Goal: Task Accomplishment & Management: Complete application form

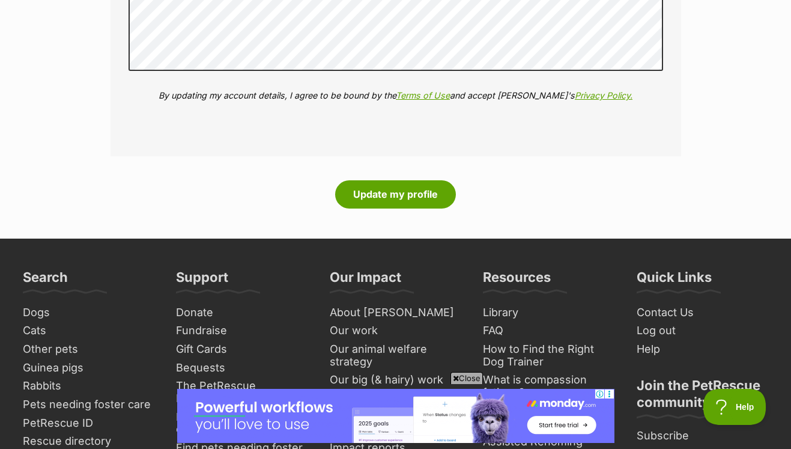
scroll to position [1554, 0]
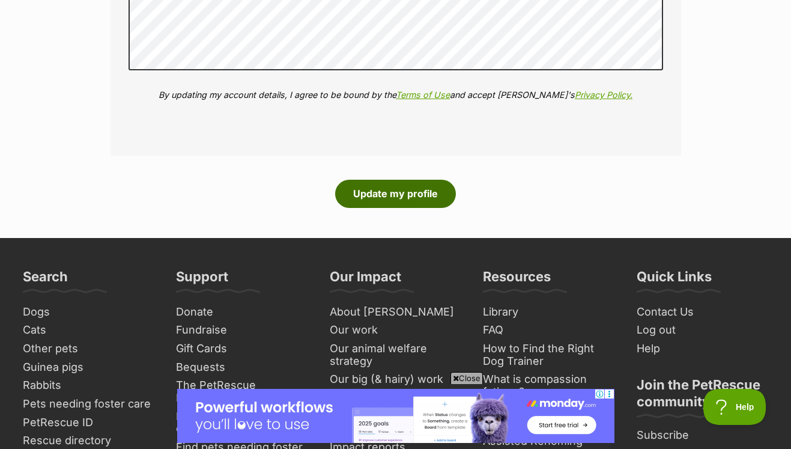
click at [399, 180] on button "Update my profile" at bounding box center [395, 194] width 121 height 28
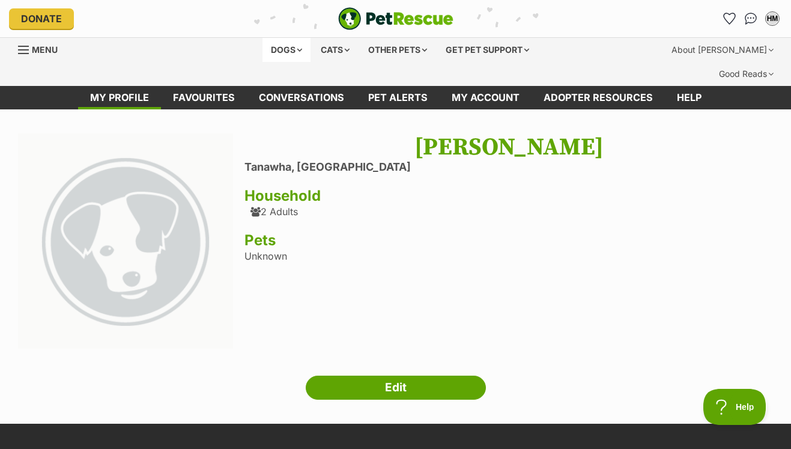
click at [282, 47] on div "Dogs" at bounding box center [286, 50] width 48 height 24
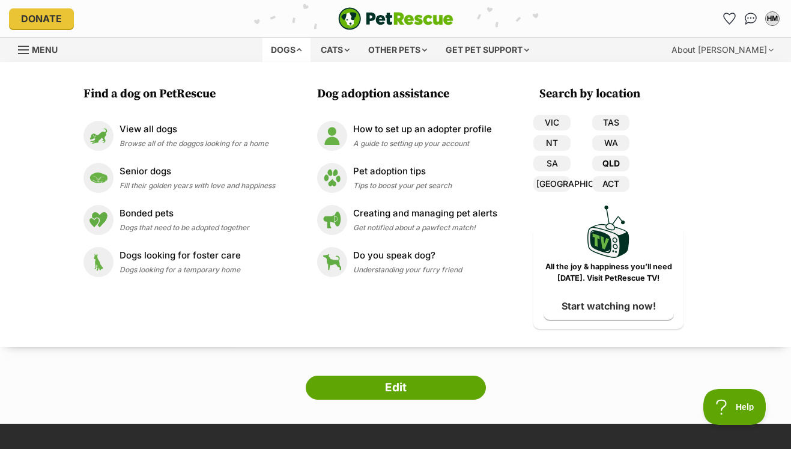
click at [614, 161] on link "QLD" at bounding box center [610, 164] width 37 height 16
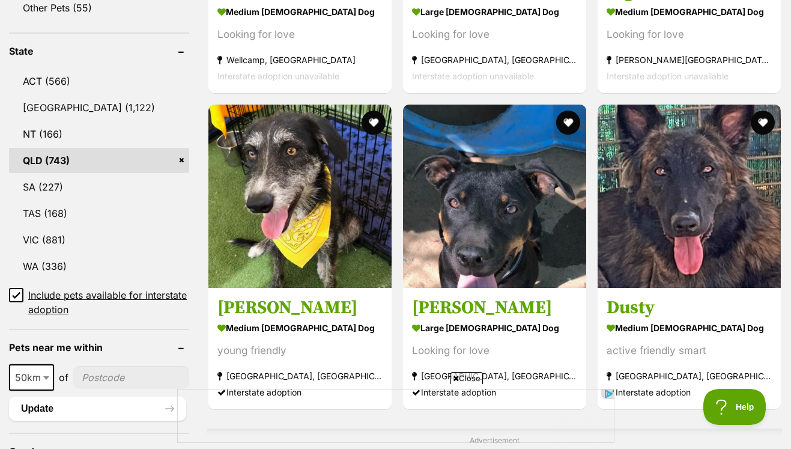
click at [40, 369] on span "50km" at bounding box center [31, 377] width 43 height 17
select select "100"
click at [101, 366] on input"] "postcode" at bounding box center [133, 377] width 112 height 23
type input"] "4556"
click at [59, 396] on button "Update" at bounding box center [97, 408] width 177 height 24
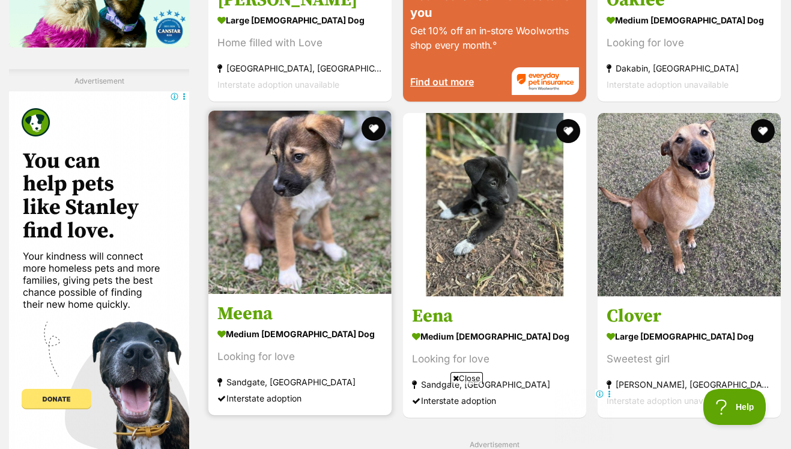
scroll to position [1791, 0]
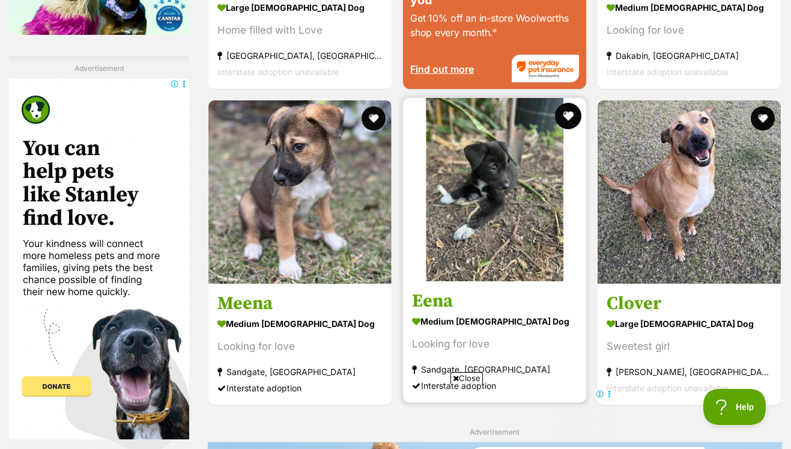
click at [572, 103] on button "favourite" at bounding box center [568, 116] width 26 height 26
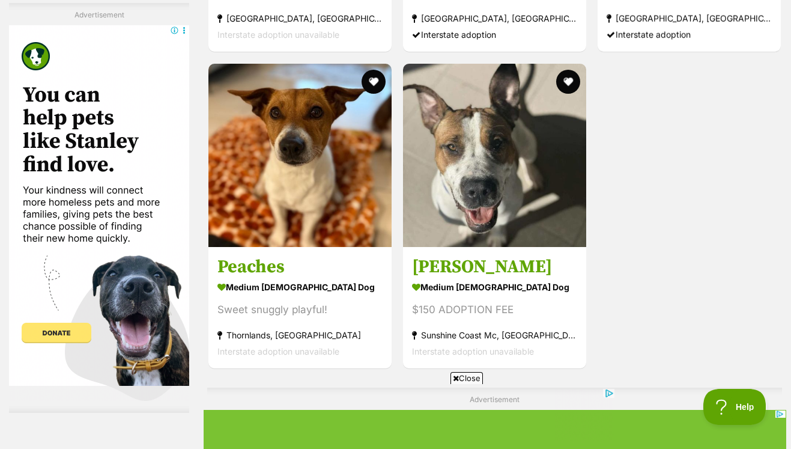
scroll to position [0, 0]
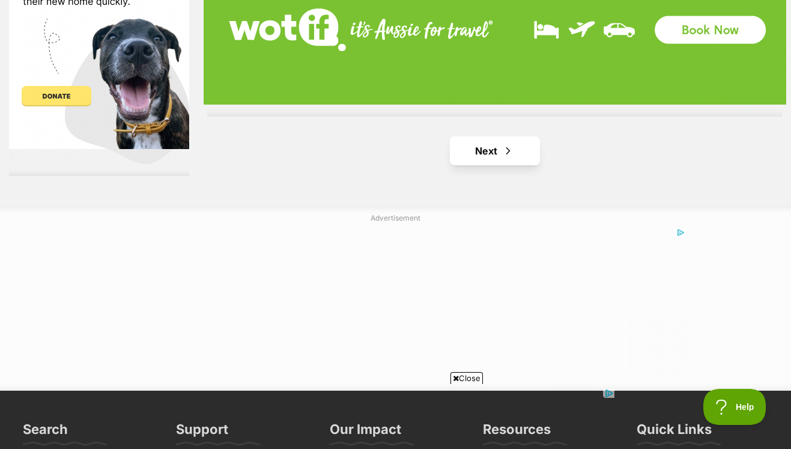
click at [509, 143] on span "Next page" at bounding box center [508, 150] width 12 height 14
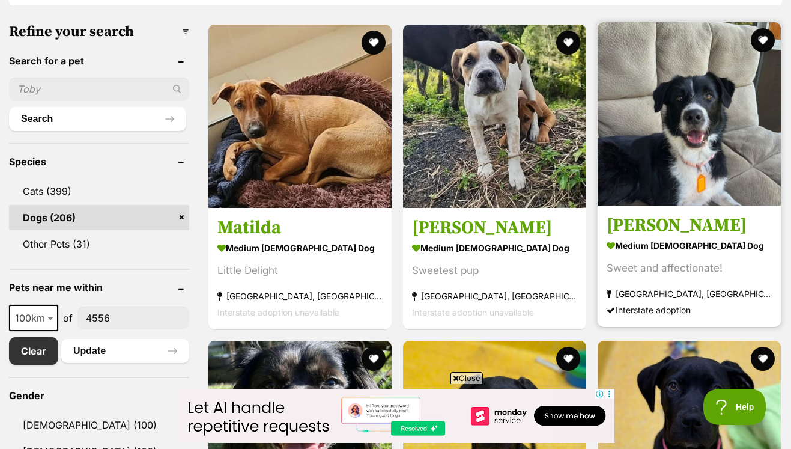
scroll to position [393, 0]
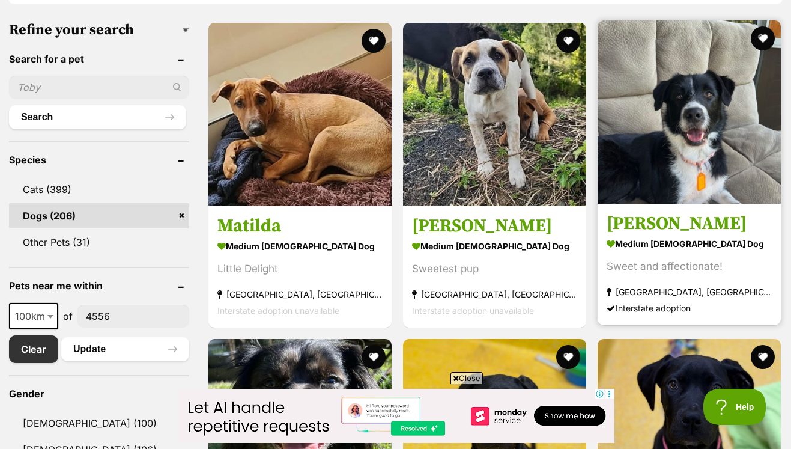
click at [662, 235] on strong "medium female Dog" at bounding box center [688, 243] width 165 height 17
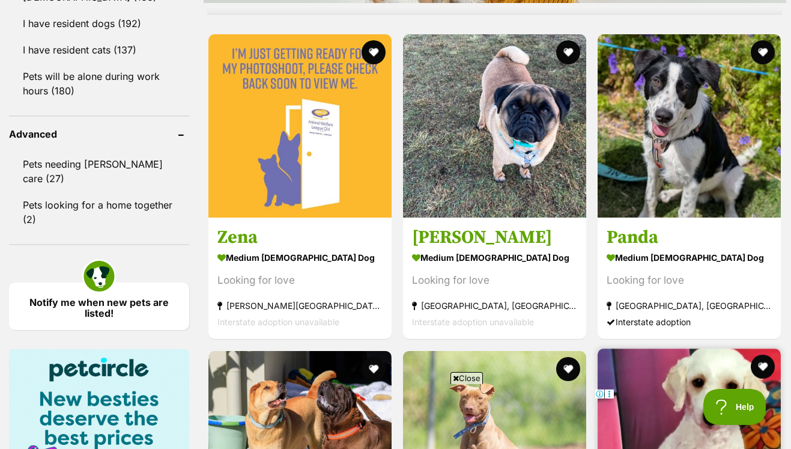
scroll to position [1224, 0]
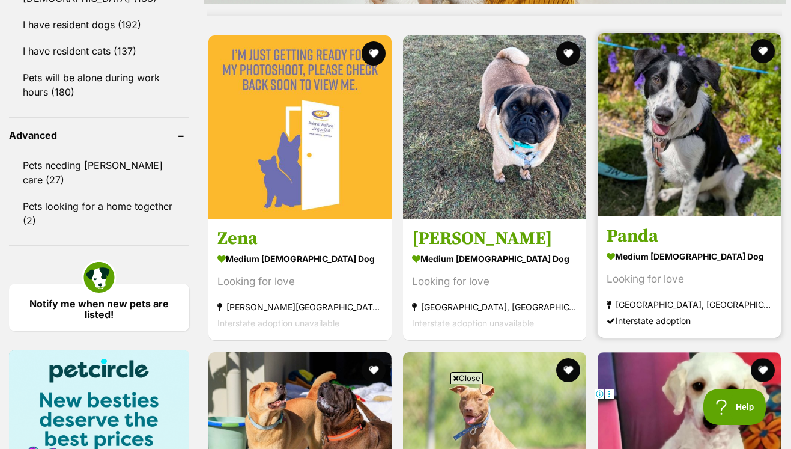
click at [681, 127] on img at bounding box center [688, 124] width 183 height 183
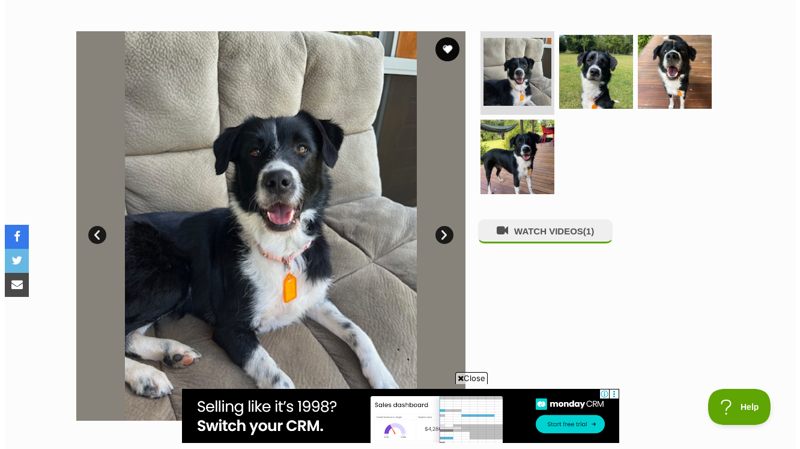
scroll to position [225, 0]
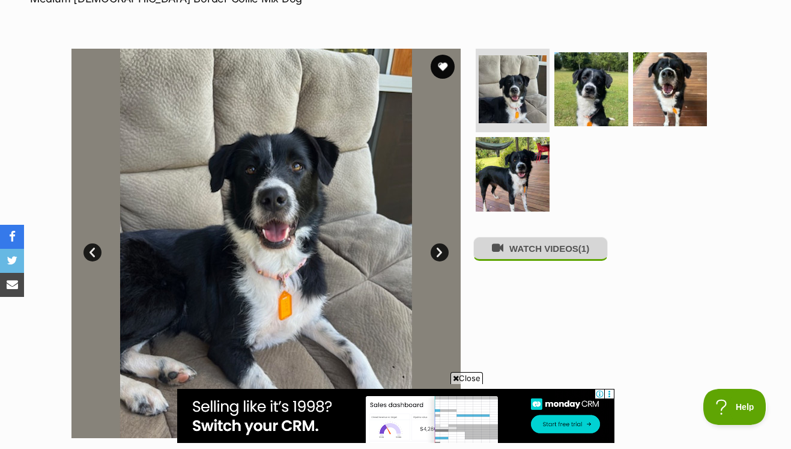
click at [551, 237] on button "WATCH VIDEOS (1)" at bounding box center [540, 248] width 134 height 23
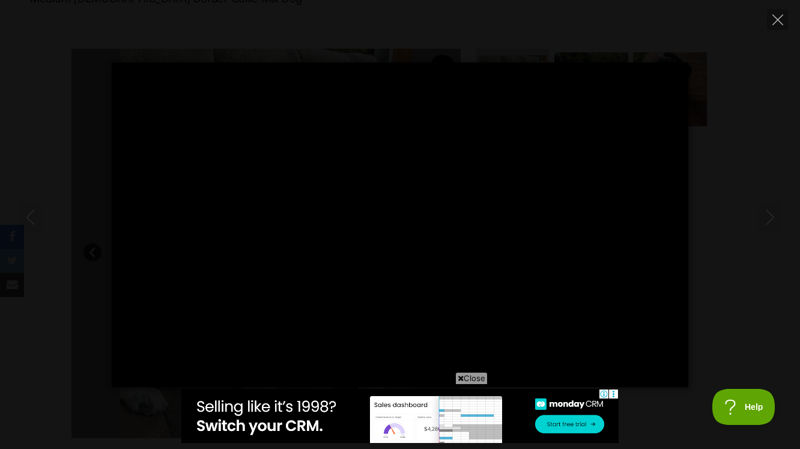
scroll to position [0, 0]
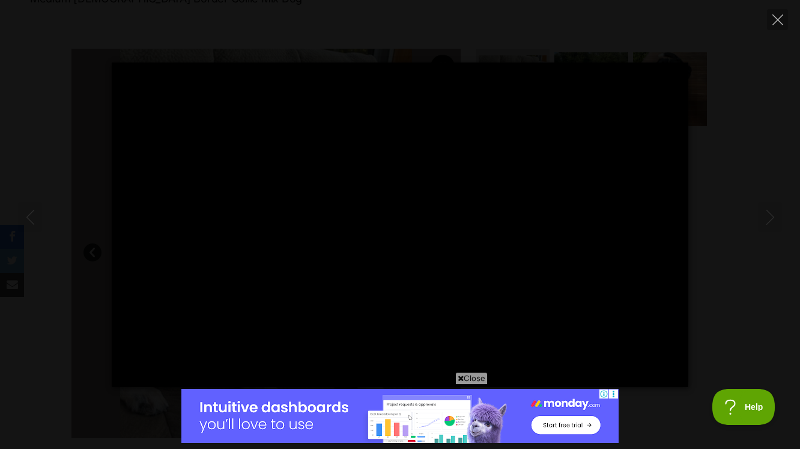
type input "100"
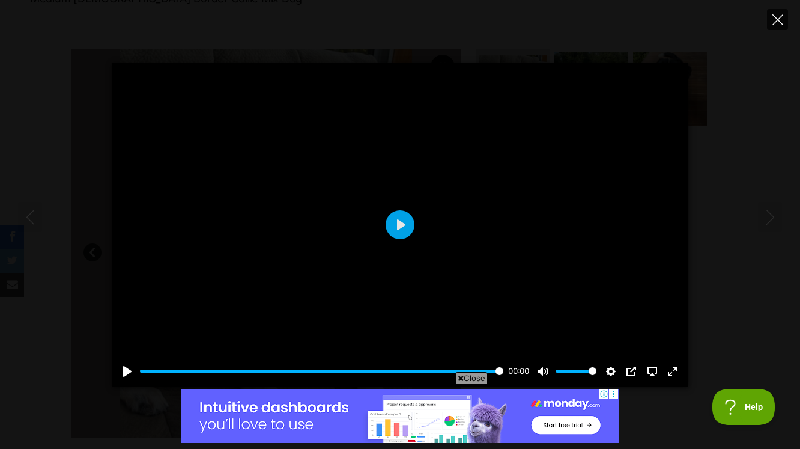
click at [776, 22] on icon "Close" at bounding box center [777, 19] width 11 height 11
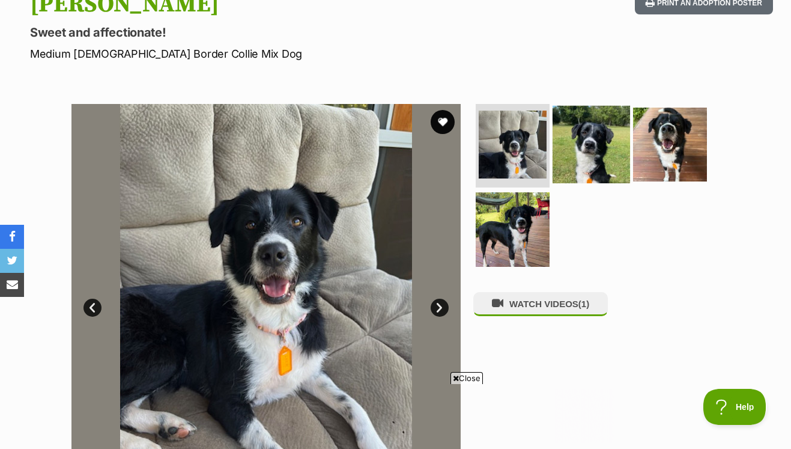
click at [596, 131] on img at bounding box center [590, 143] width 77 height 77
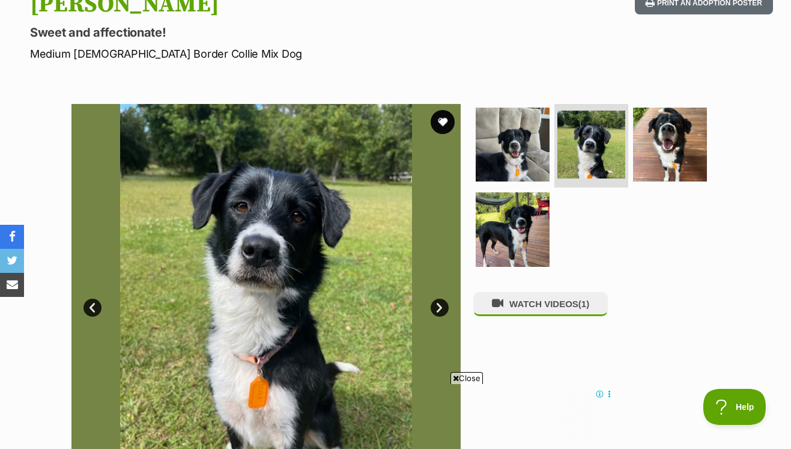
click at [436, 298] on link "Next" at bounding box center [439, 307] width 18 height 18
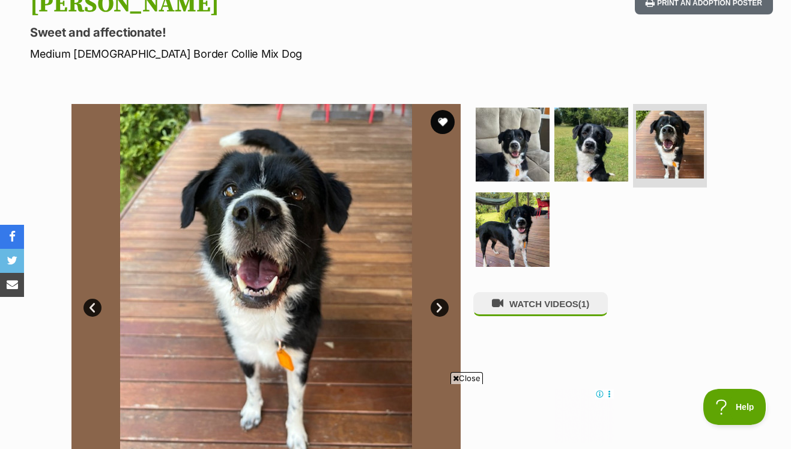
click at [437, 298] on link "Next" at bounding box center [439, 307] width 18 height 18
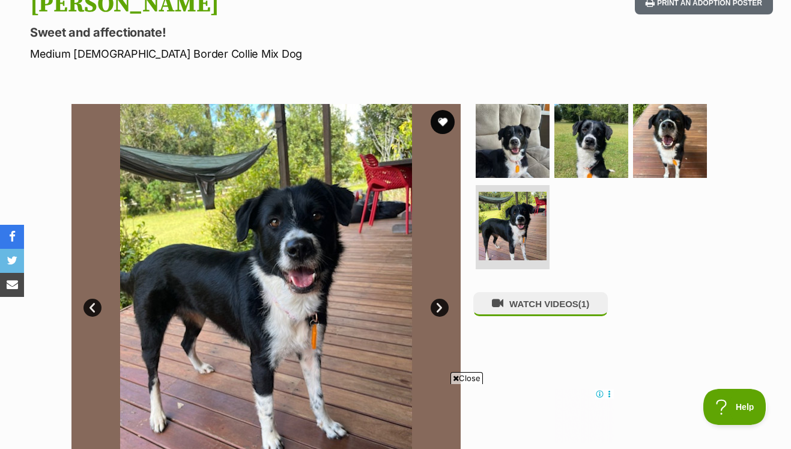
click at [437, 298] on link "Next" at bounding box center [439, 307] width 18 height 18
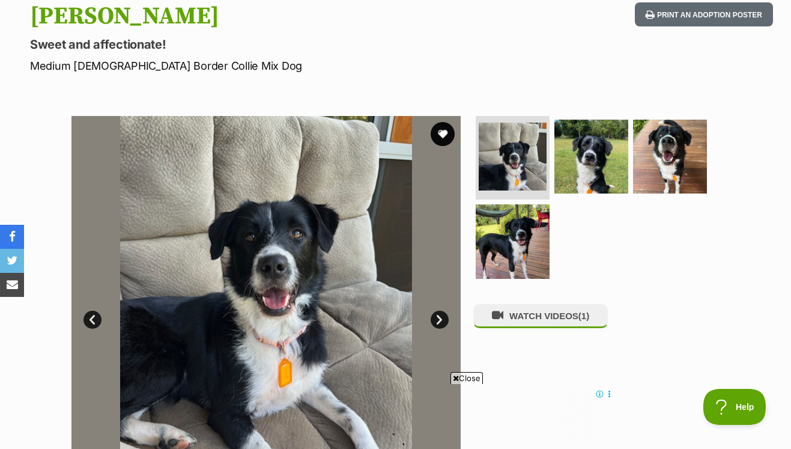
scroll to position [157, 0]
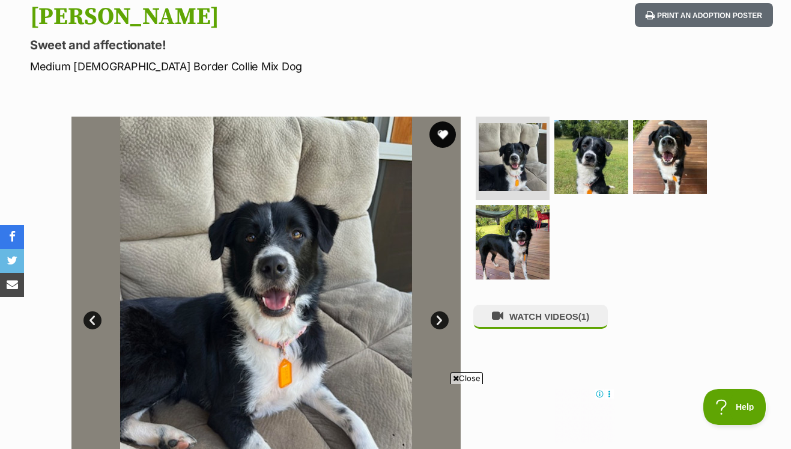
click at [443, 121] on button "favourite" at bounding box center [442, 134] width 26 height 26
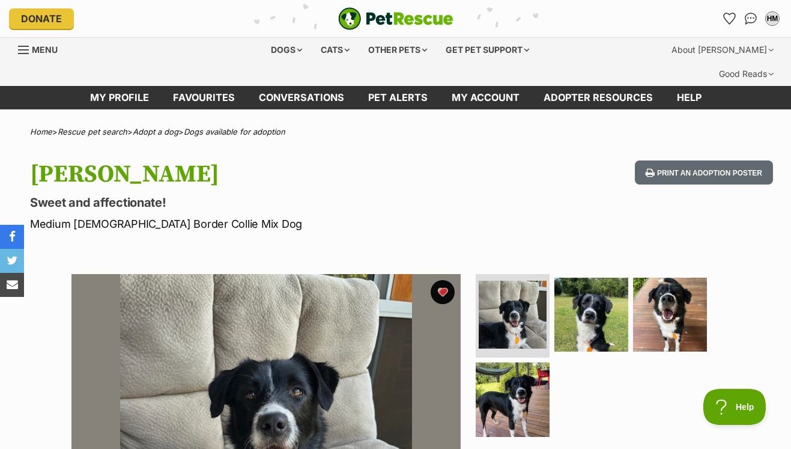
scroll to position [0, 0]
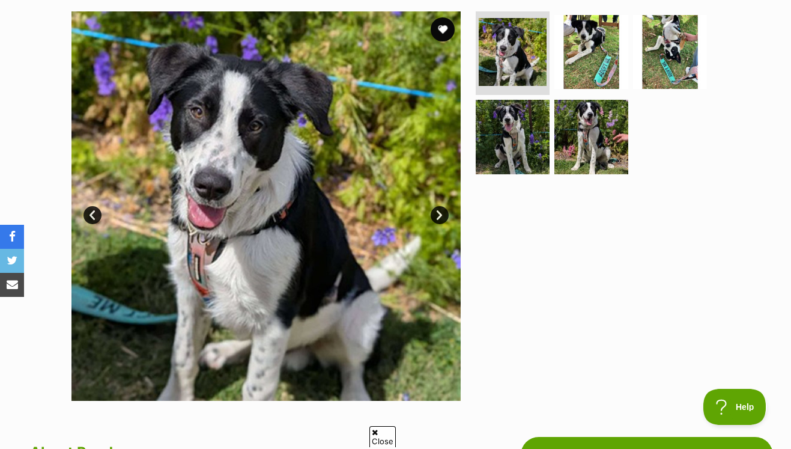
scroll to position [273, 0]
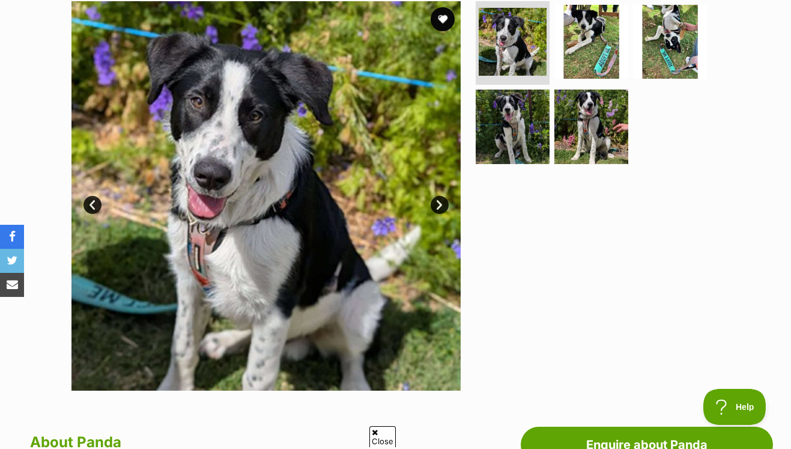
click at [439, 196] on link "Next" at bounding box center [439, 205] width 18 height 18
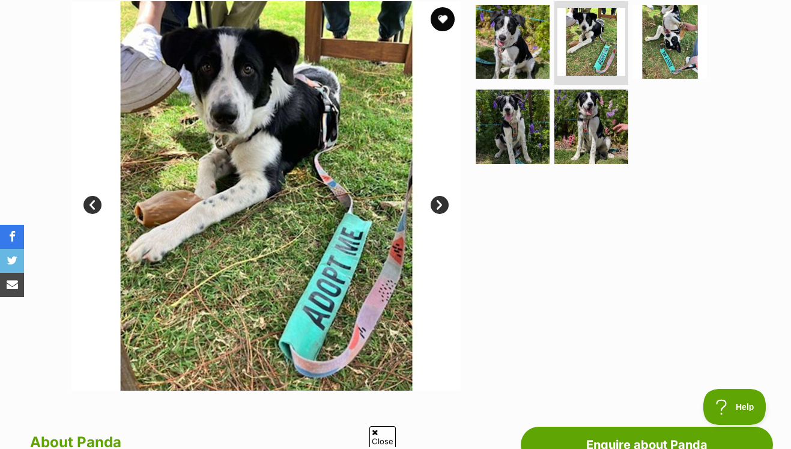
scroll to position [0, 0]
click at [439, 196] on link "Next" at bounding box center [439, 205] width 18 height 18
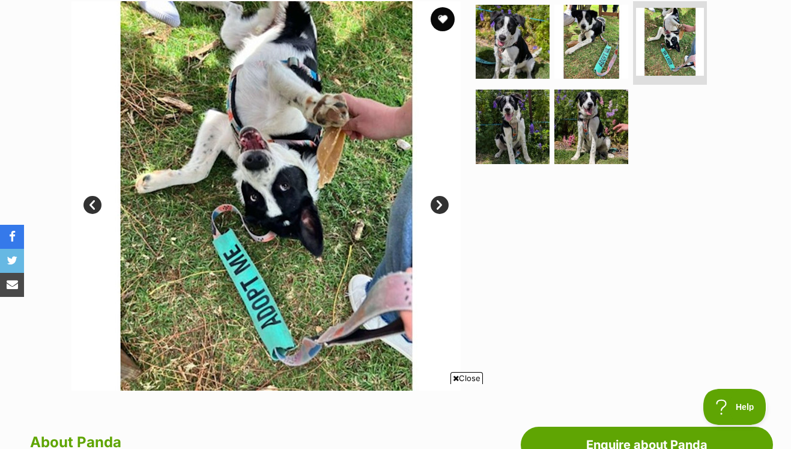
click at [439, 196] on link "Next" at bounding box center [439, 205] width 18 height 18
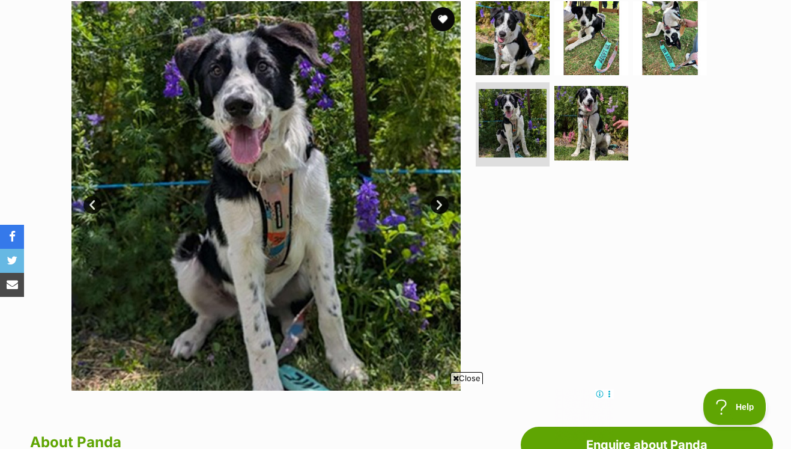
click at [441, 196] on link "Next" at bounding box center [439, 205] width 18 height 18
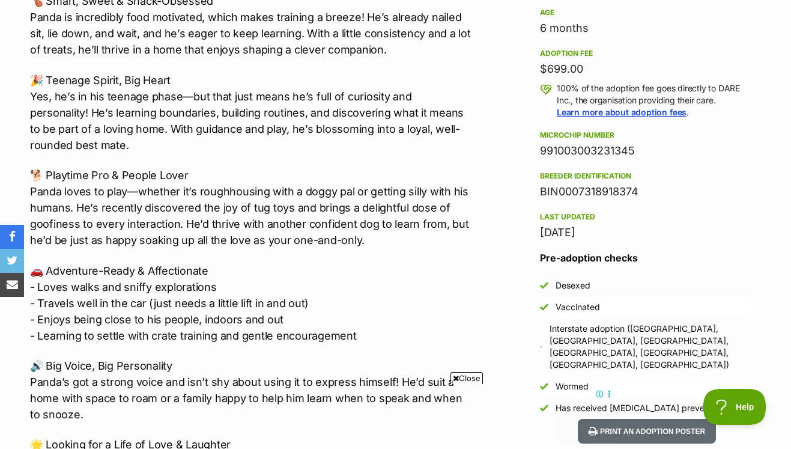
scroll to position [754, 0]
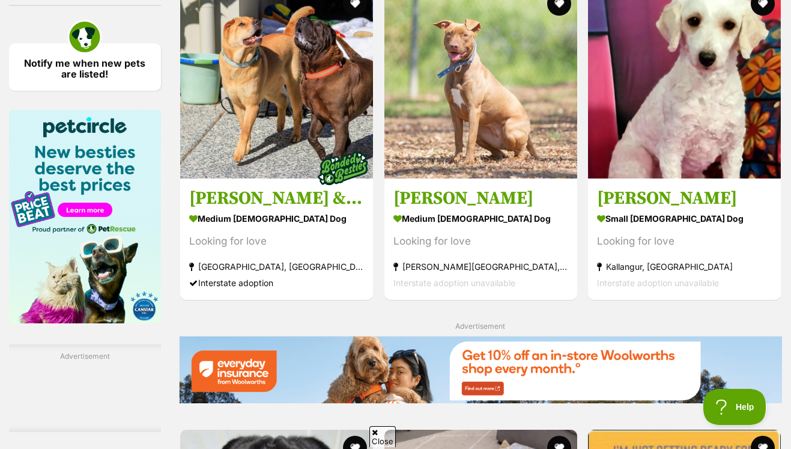
scroll to position [1551, 0]
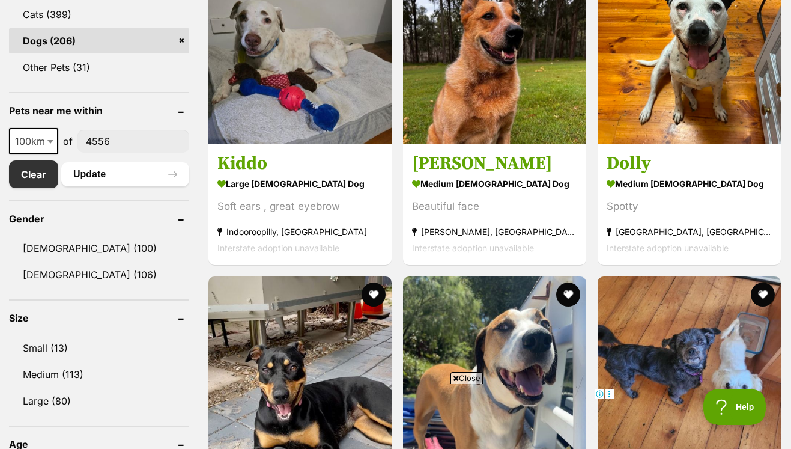
scroll to position [572, 0]
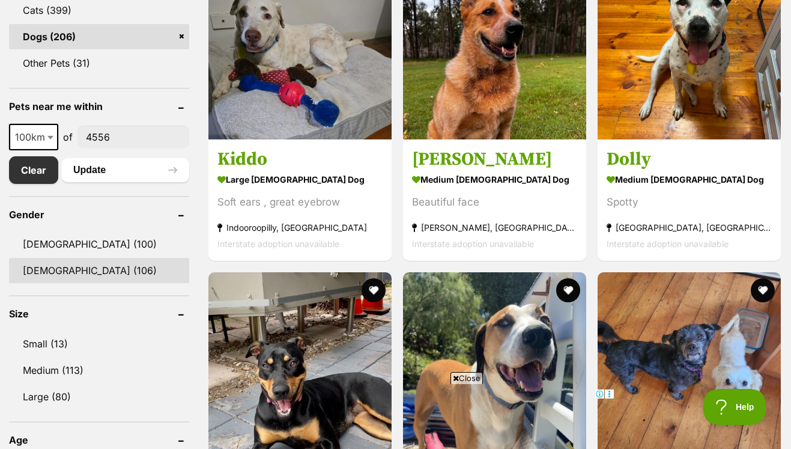
click at [56, 258] on link "[DEMOGRAPHIC_DATA] (106)" at bounding box center [99, 270] width 180 height 25
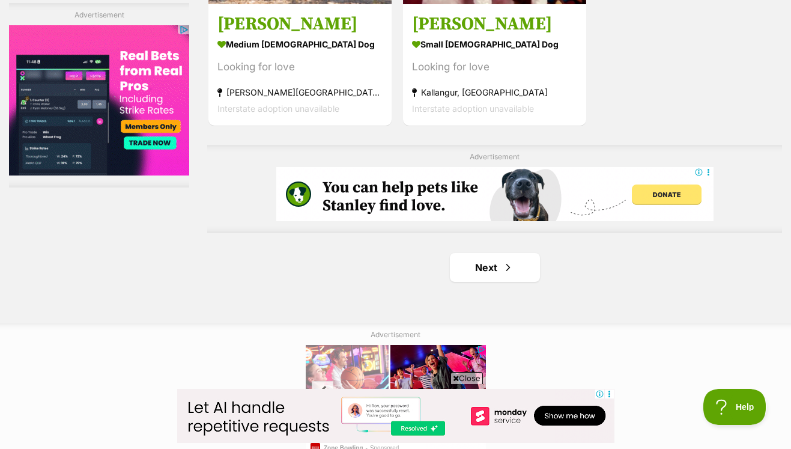
scroll to position [2823, 0]
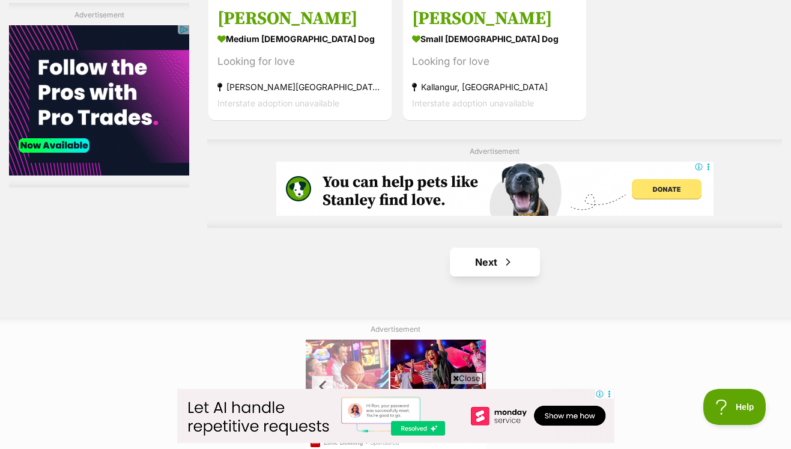
click at [490, 247] on link "Next" at bounding box center [495, 261] width 90 height 29
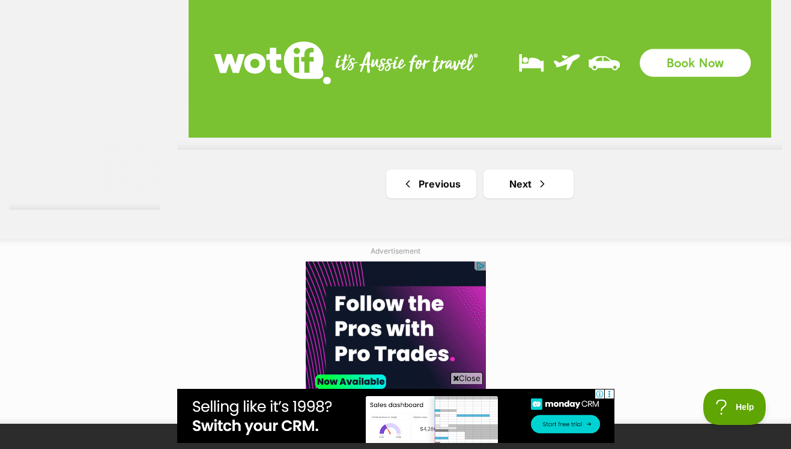
scroll to position [2167, 0]
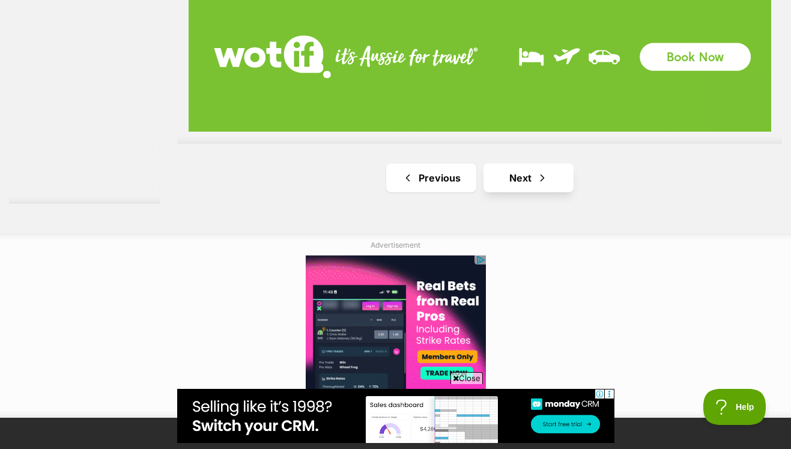
click at [515, 186] on link "Next" at bounding box center [528, 177] width 90 height 29
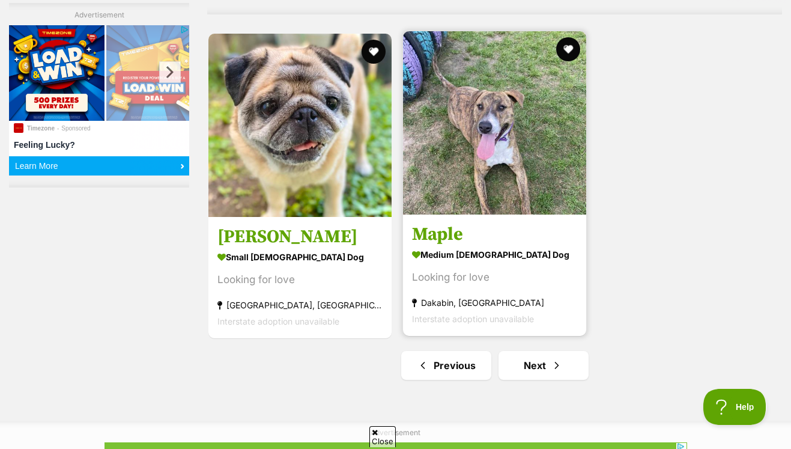
scroll to position [2938, 0]
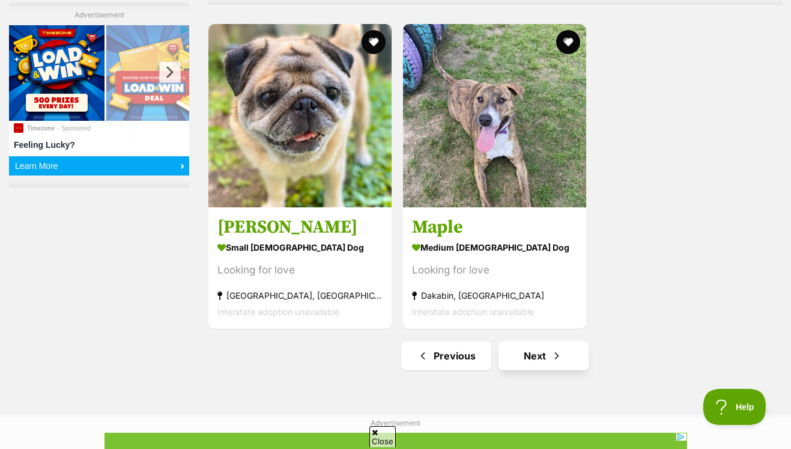
click at [549, 341] on link "Next" at bounding box center [543, 355] width 90 height 29
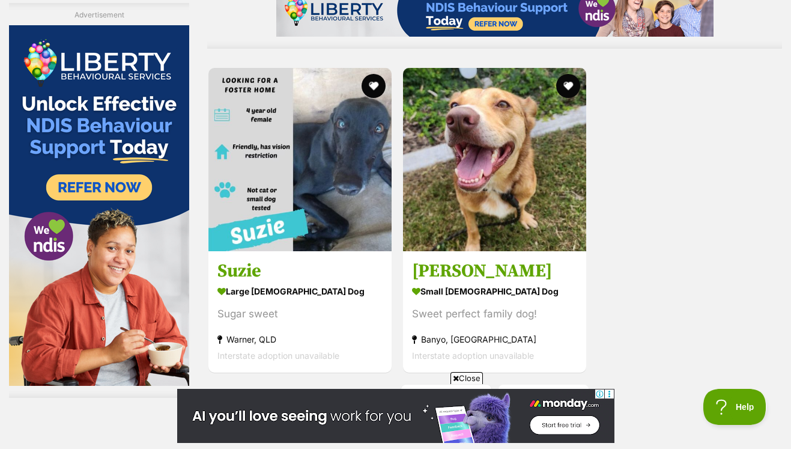
click at [552, 391] on span "Next page" at bounding box center [557, 398] width 12 height 14
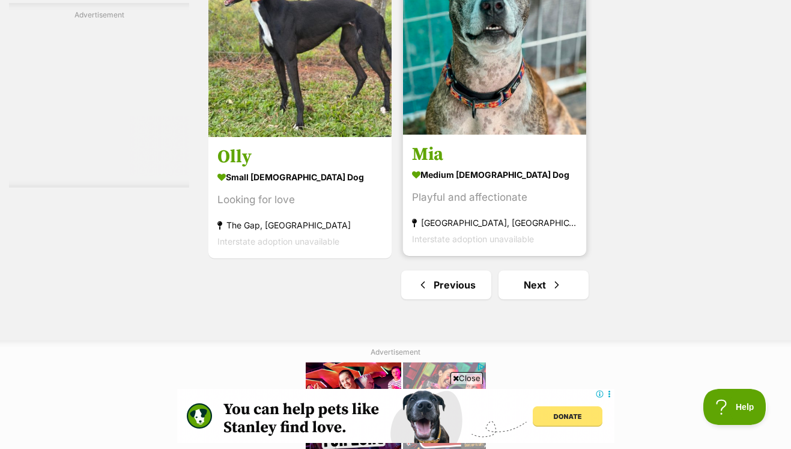
scroll to position [2906, 0]
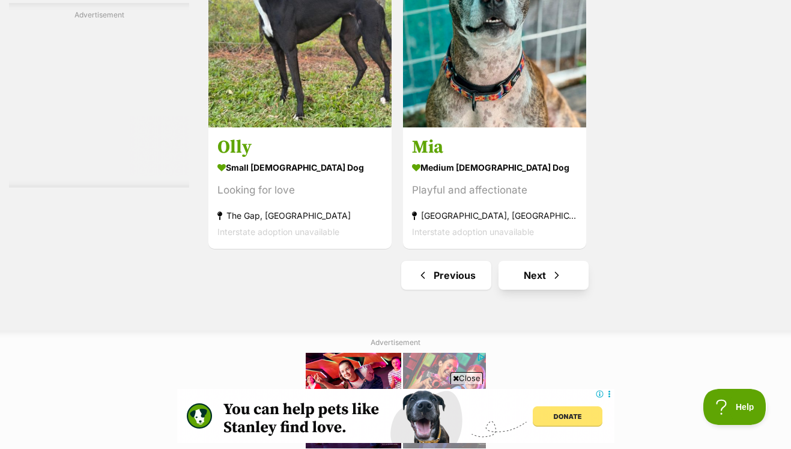
click at [539, 261] on link "Next" at bounding box center [543, 275] width 90 height 29
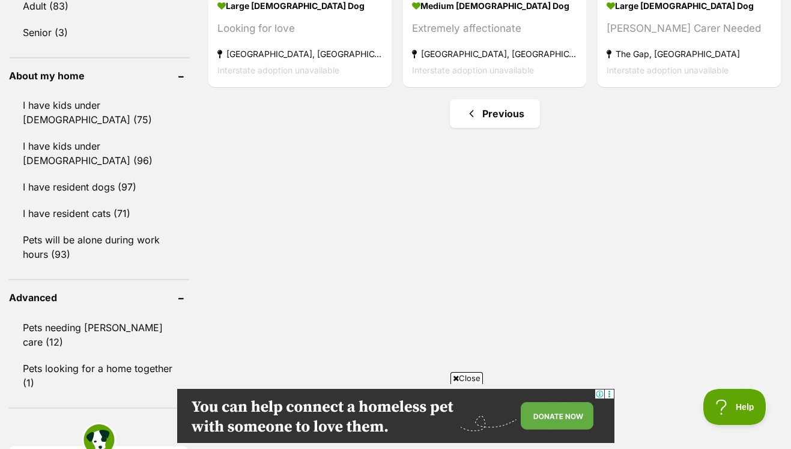
scroll to position [1045, 0]
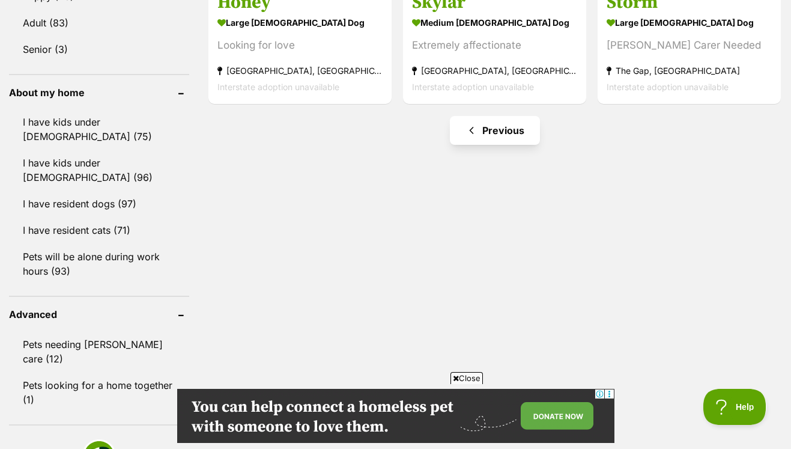
click at [517, 116] on link "Previous" at bounding box center [495, 130] width 90 height 29
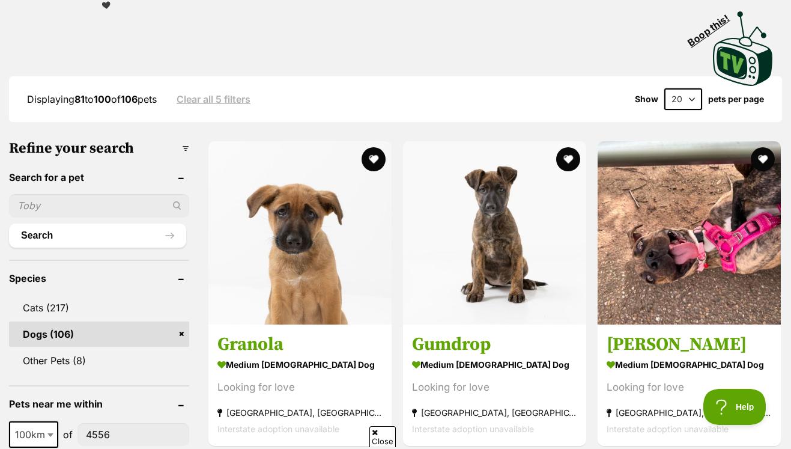
scroll to position [276, 0]
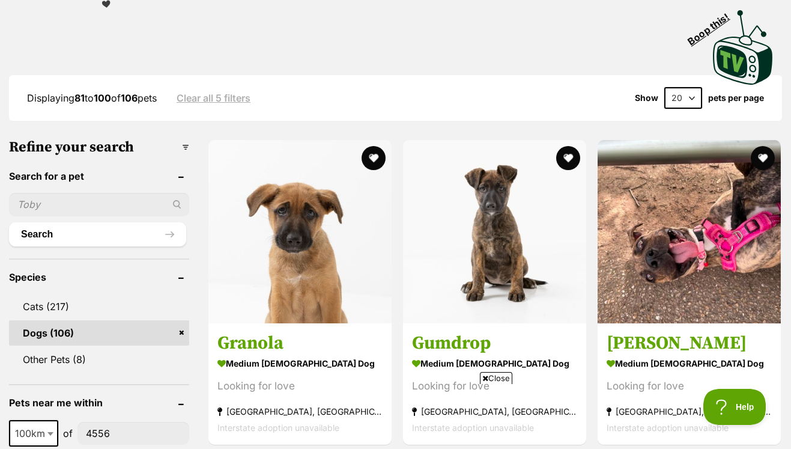
click at [78, 193] on input "text" at bounding box center [99, 204] width 180 height 23
type input "eena"
click at [34, 222] on button "Search" at bounding box center [97, 234] width 177 height 24
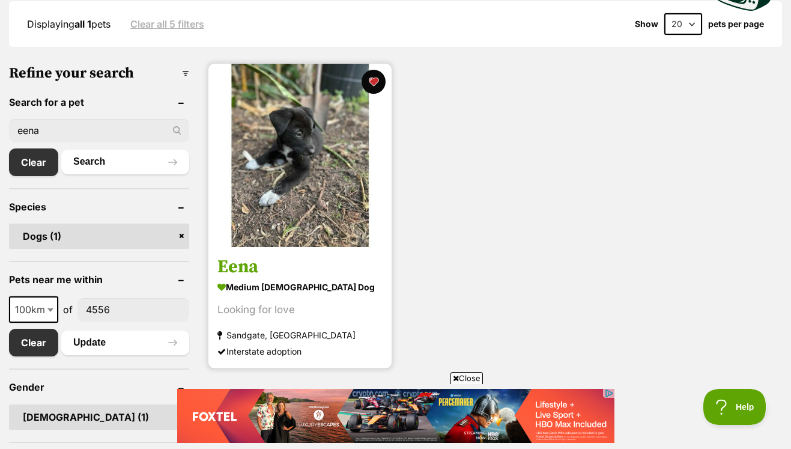
click at [311, 148] on img at bounding box center [299, 155] width 183 height 183
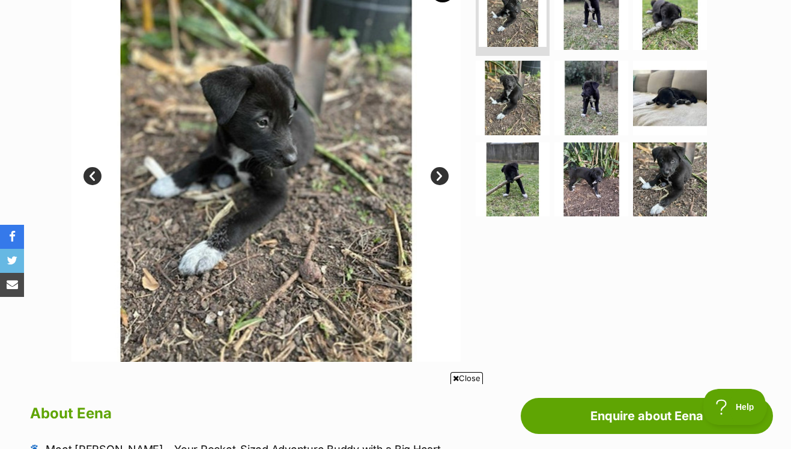
scroll to position [298, 0]
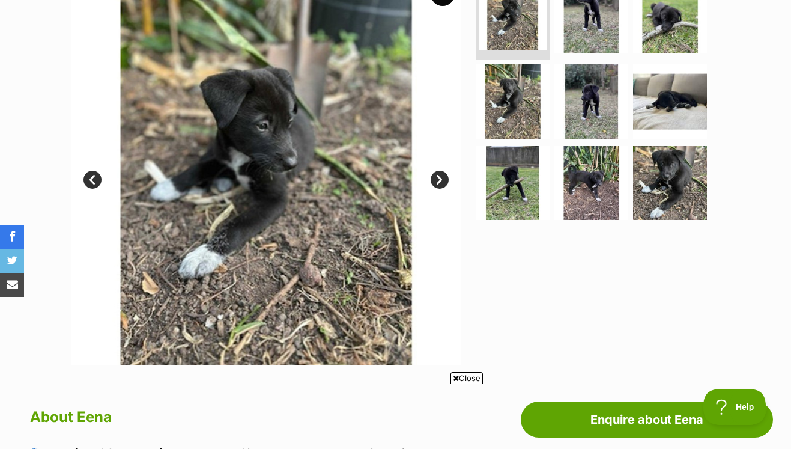
click at [437, 171] on link "Next" at bounding box center [439, 180] width 18 height 18
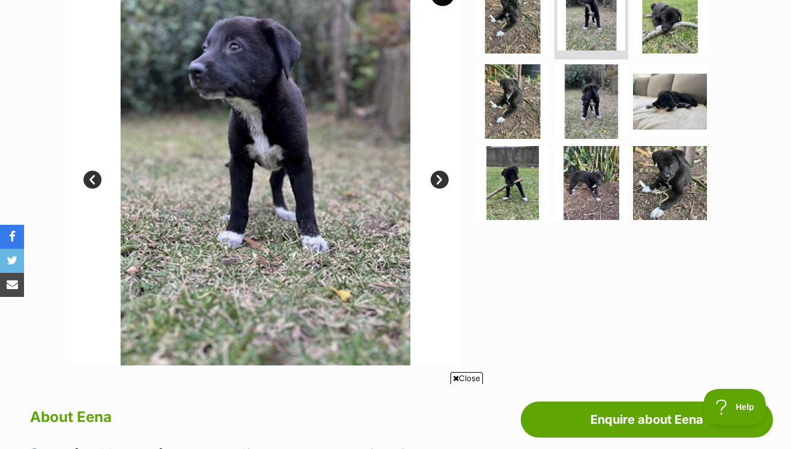
click at [437, 171] on link "Next" at bounding box center [439, 180] width 18 height 18
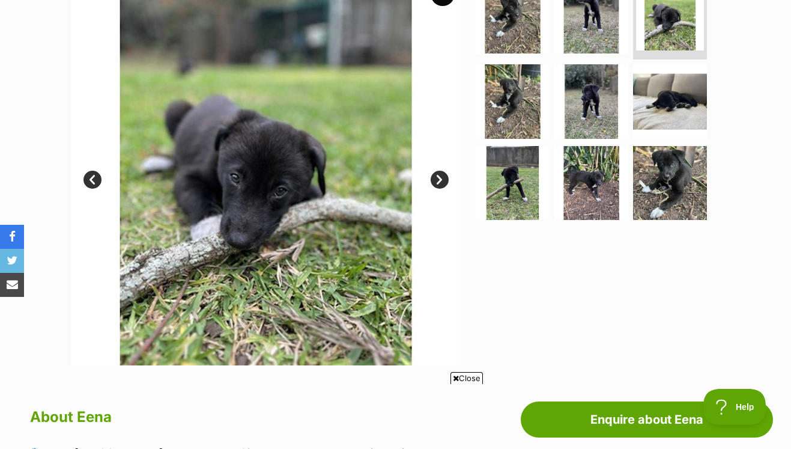
click at [437, 171] on link "Next" at bounding box center [439, 180] width 18 height 18
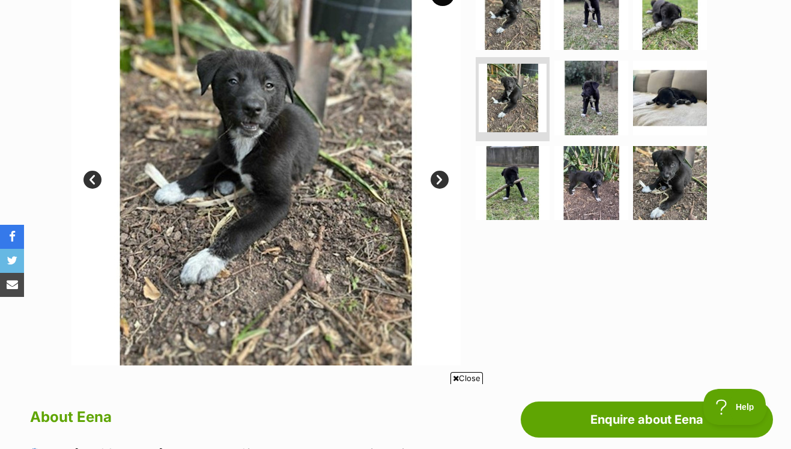
click at [437, 171] on link "Next" at bounding box center [439, 180] width 18 height 18
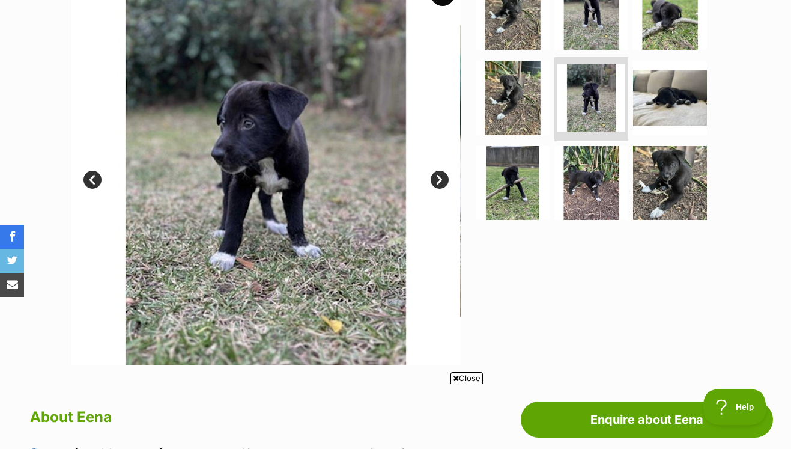
click at [441, 171] on link "Next" at bounding box center [439, 180] width 18 height 18
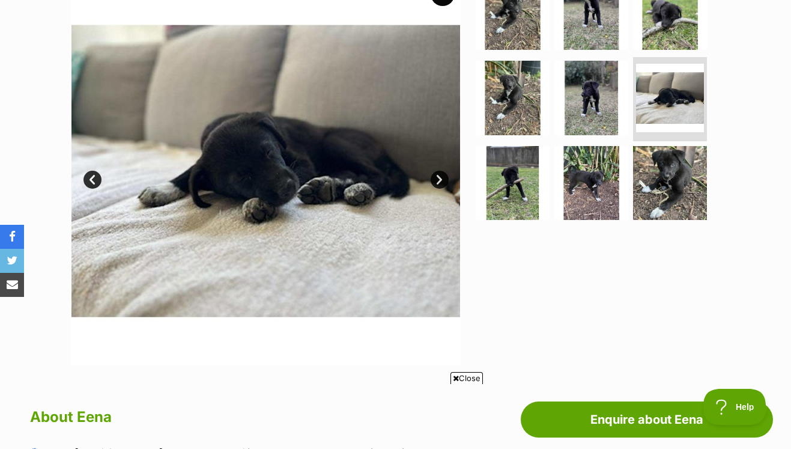
click at [441, 171] on link "Next" at bounding box center [439, 180] width 18 height 18
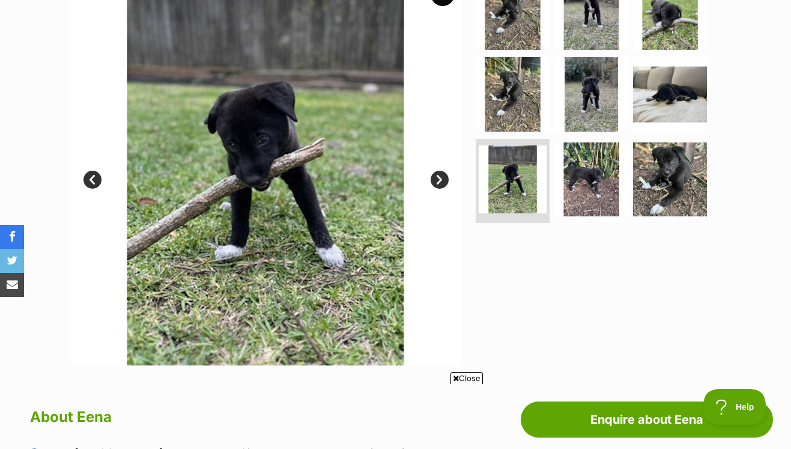
click at [441, 171] on link "Next" at bounding box center [439, 180] width 18 height 18
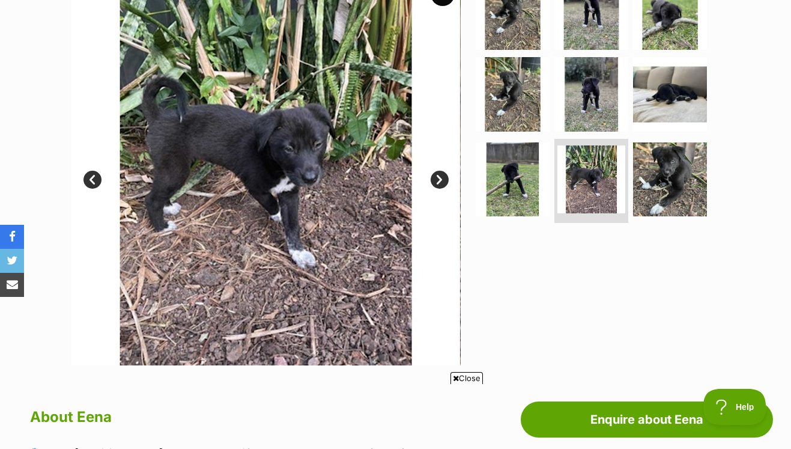
click at [441, 171] on link "Next" at bounding box center [439, 180] width 18 height 18
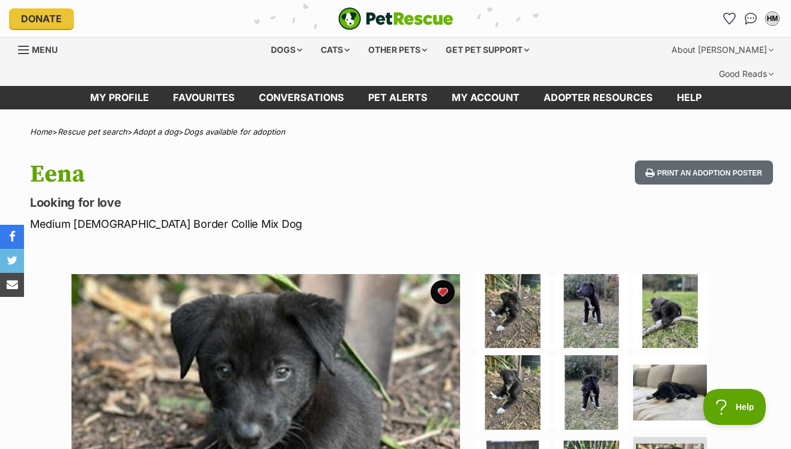
scroll to position [0, 0]
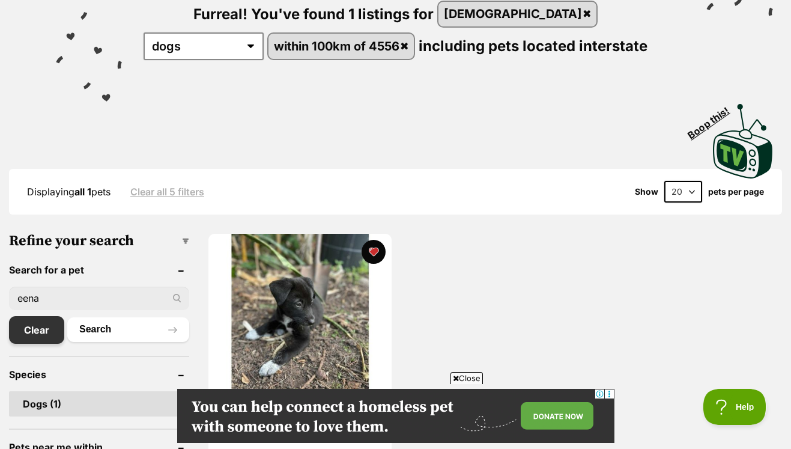
click at [40, 316] on link "Clear" at bounding box center [36, 330] width 55 height 28
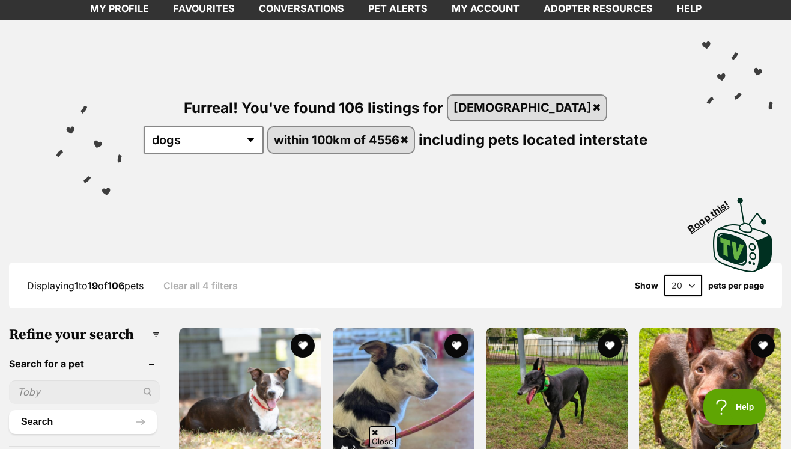
scroll to position [133, 0]
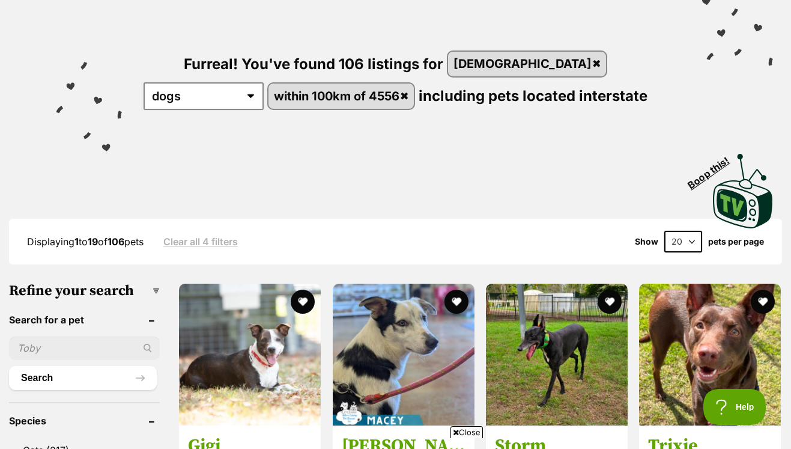
click at [59, 339] on input "text" at bounding box center [84, 347] width 151 height 23
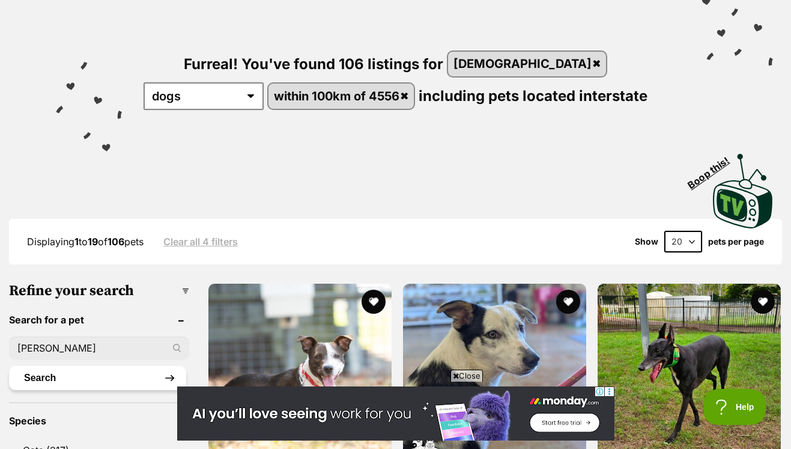
scroll to position [0, 0]
type input "[PERSON_NAME]"
click at [49, 366] on button "Search" at bounding box center [97, 378] width 177 height 24
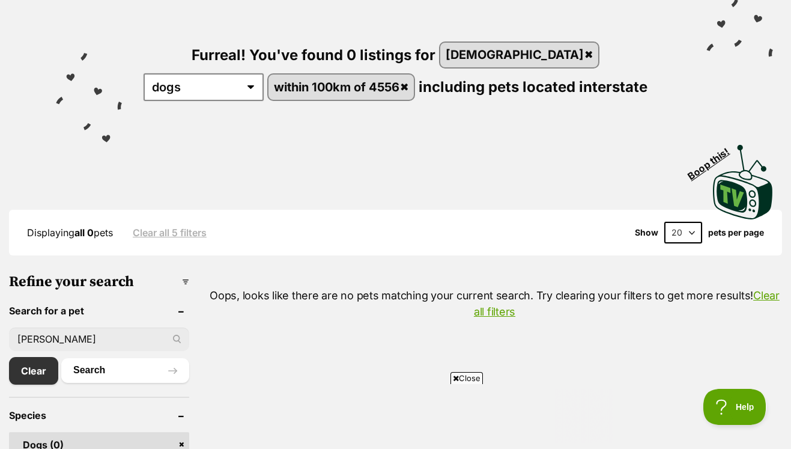
click at [33, 327] on input "lana" at bounding box center [99, 338] width 180 height 23
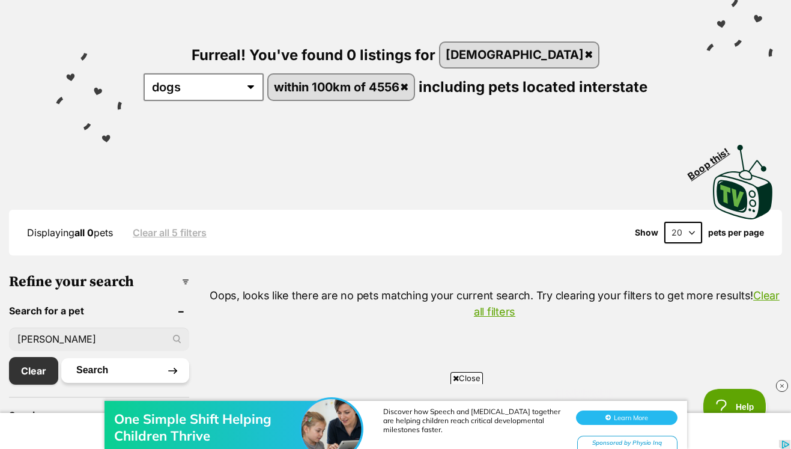
type input "lara"
click at [86, 358] on button "Search" at bounding box center [125, 370] width 128 height 24
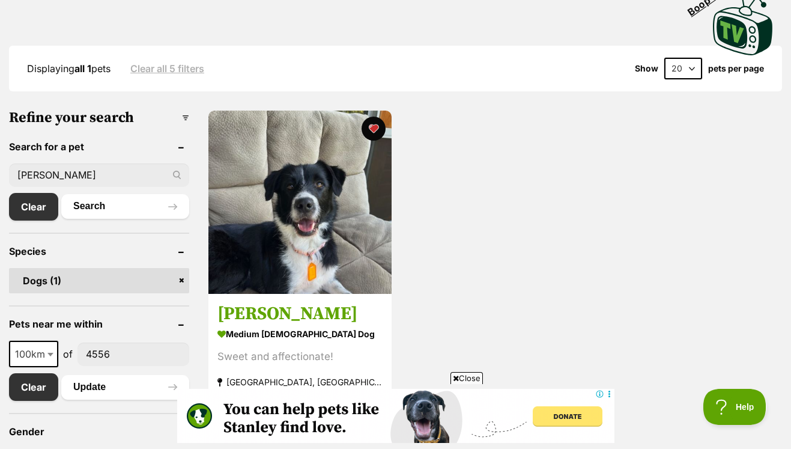
scroll to position [316, 0]
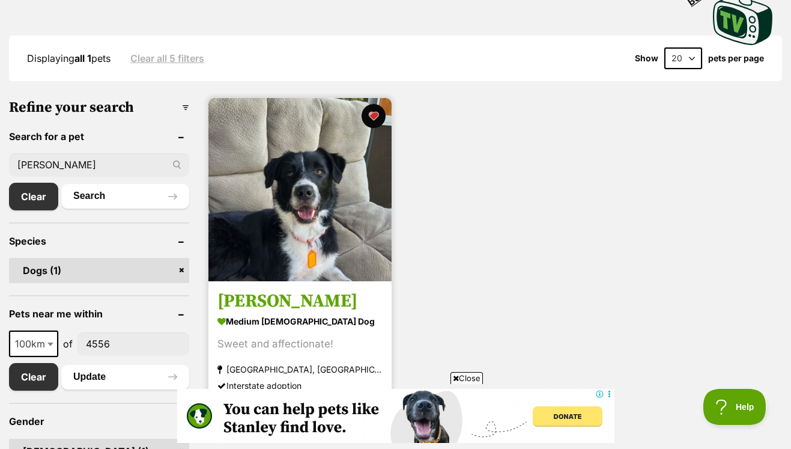
click at [291, 205] on img at bounding box center [299, 189] width 183 height 183
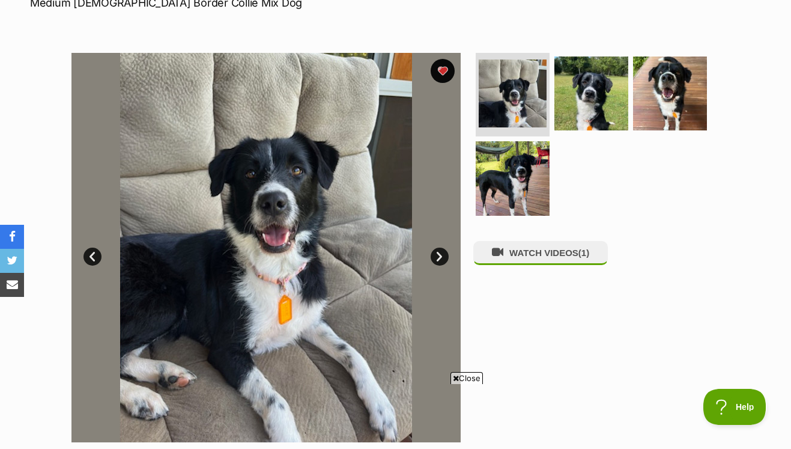
click at [439, 247] on link "Next" at bounding box center [439, 256] width 18 height 18
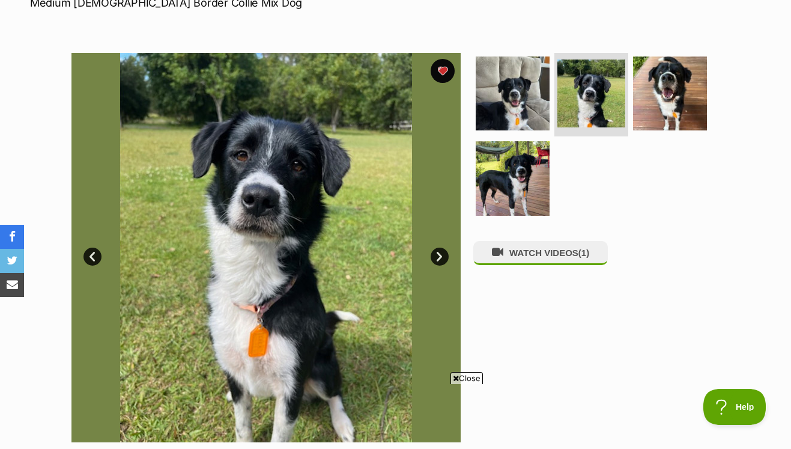
scroll to position [235, 0]
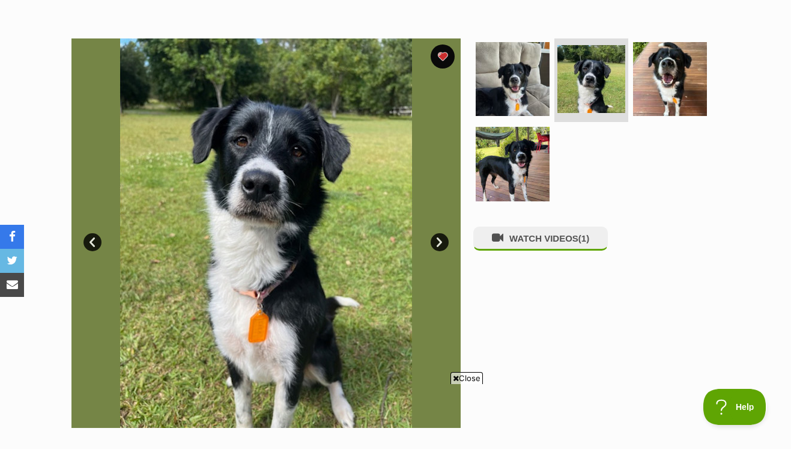
click at [436, 233] on link "Next" at bounding box center [439, 242] width 18 height 18
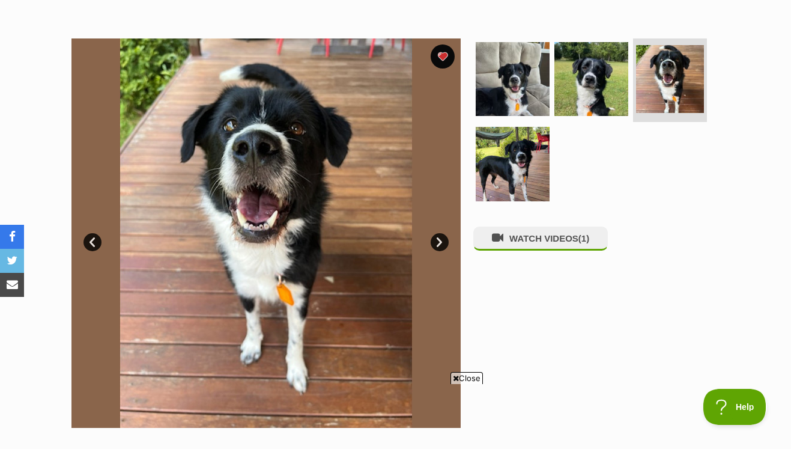
click at [436, 233] on link "Next" at bounding box center [439, 242] width 18 height 18
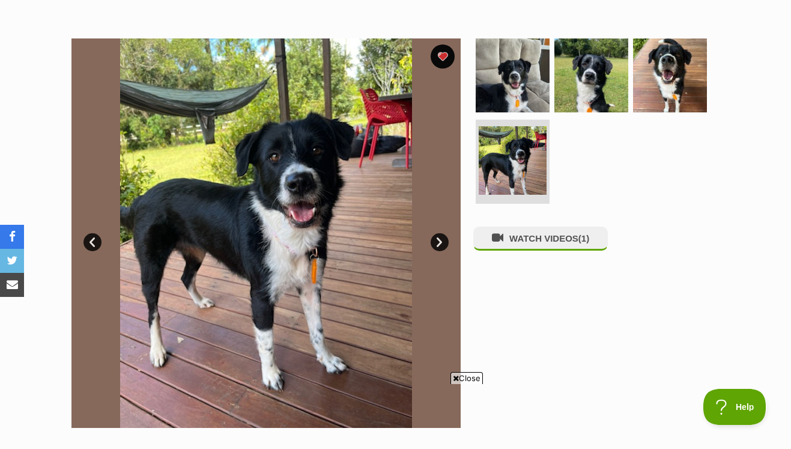
click at [439, 233] on link "Next" at bounding box center [439, 242] width 18 height 18
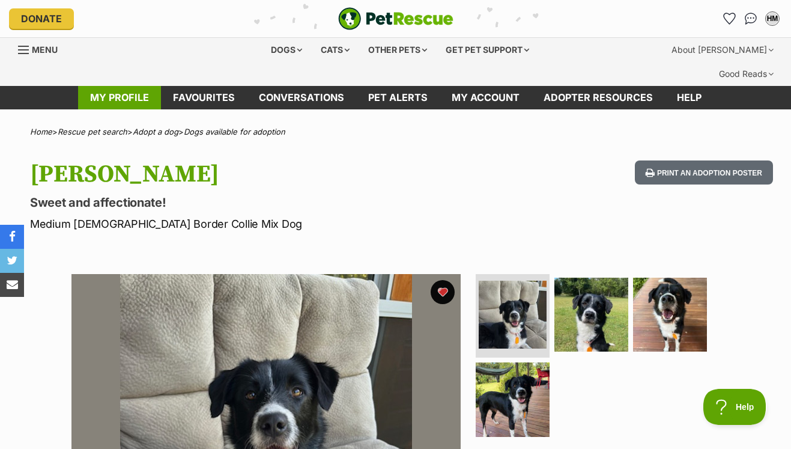
scroll to position [0, 0]
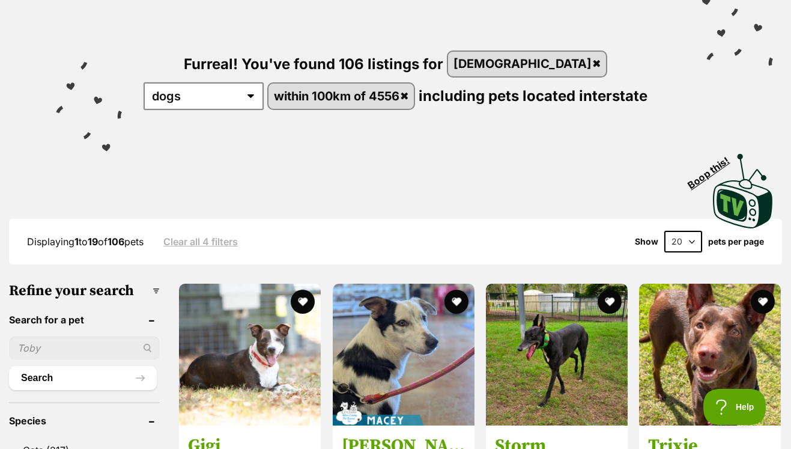
click at [56, 343] on input "text" at bounding box center [84, 347] width 151 height 23
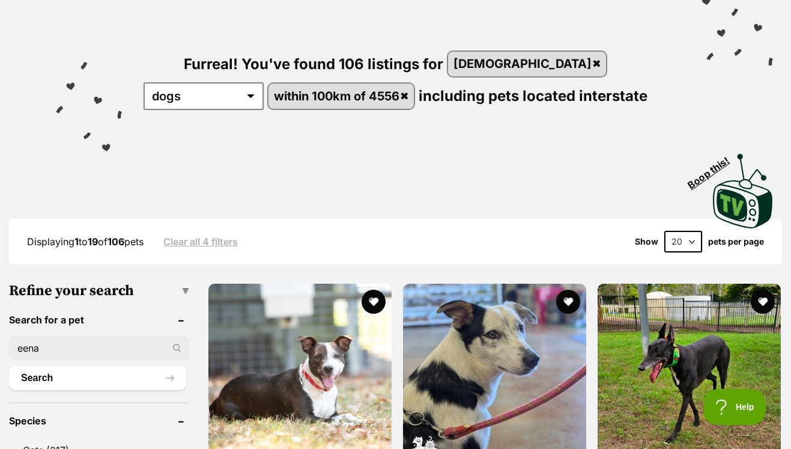
type input "eena"
click at [97, 366] on button "Search" at bounding box center [97, 378] width 177 height 24
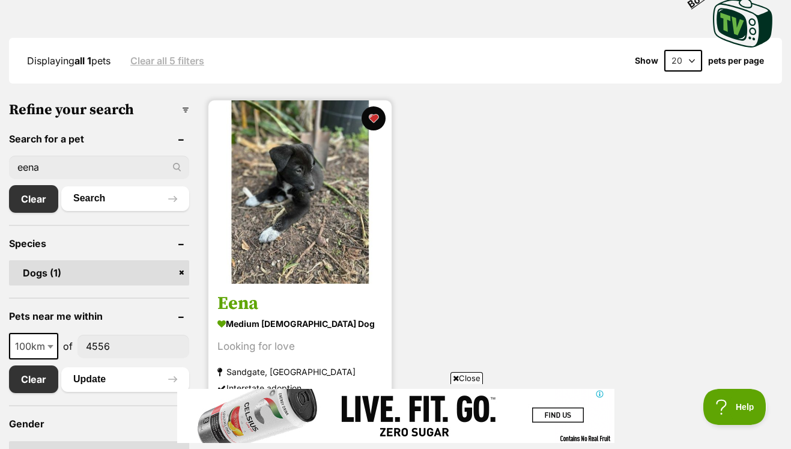
click at [282, 169] on img at bounding box center [299, 191] width 183 height 183
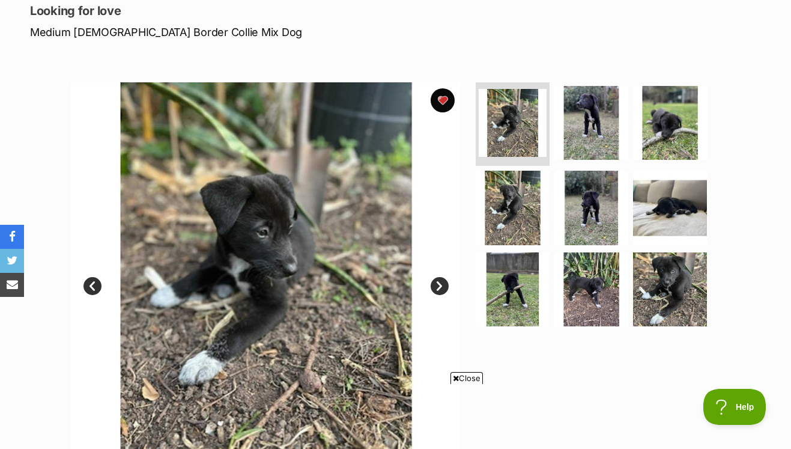
scroll to position [193, 0]
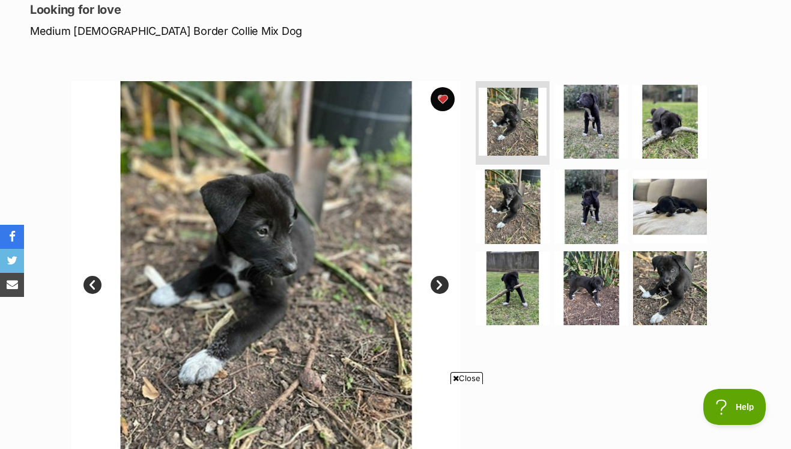
click at [439, 276] on link "Next" at bounding box center [439, 285] width 18 height 18
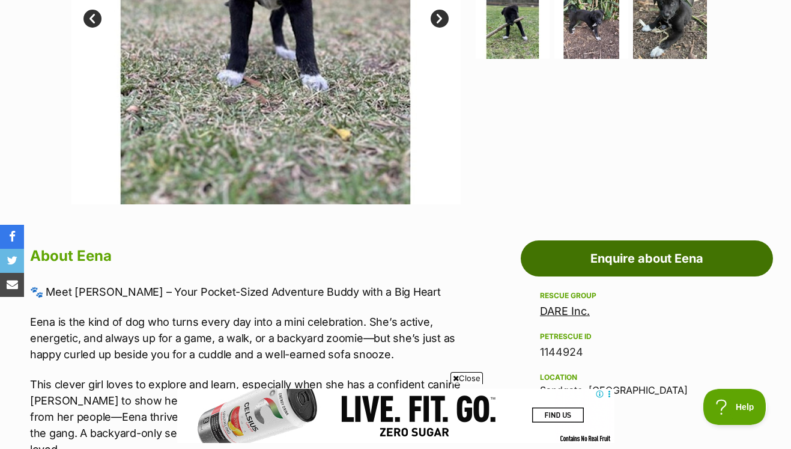
scroll to position [0, 0]
click at [650, 240] on link "Enquire about Eena" at bounding box center [647, 258] width 252 height 36
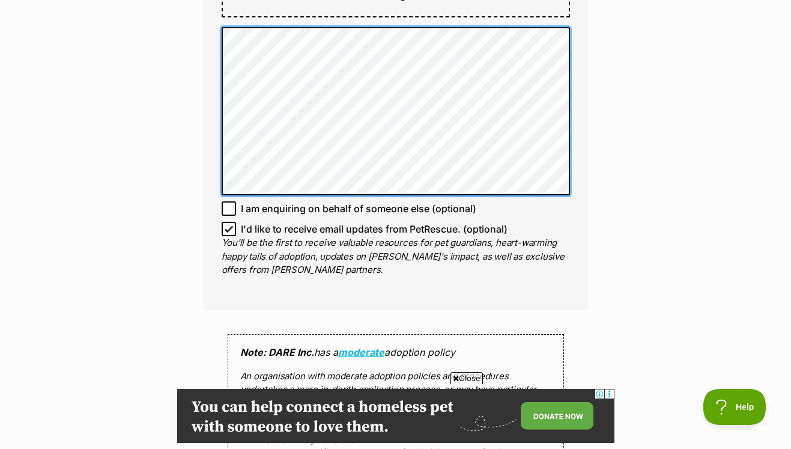
scroll to position [837, 0]
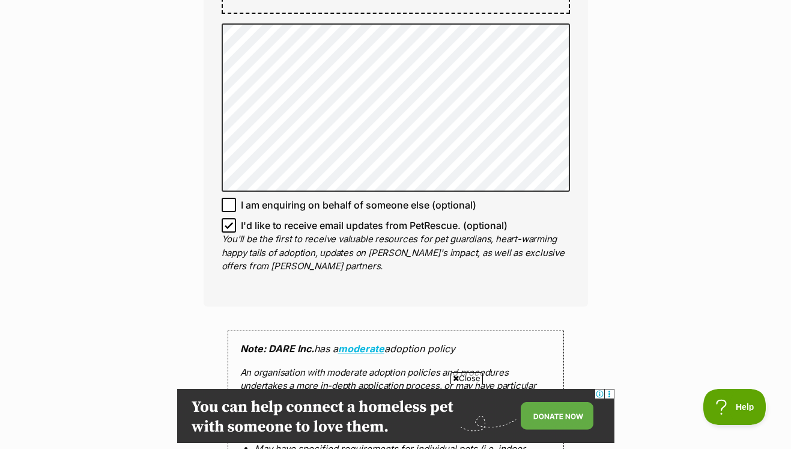
click at [231, 221] on icon at bounding box center [229, 225] width 8 height 8
click at [231, 218] on input "I'd like to receive email updates from PetRescue. (optional)" at bounding box center [229, 225] width 14 height 14
checkbox input "false"
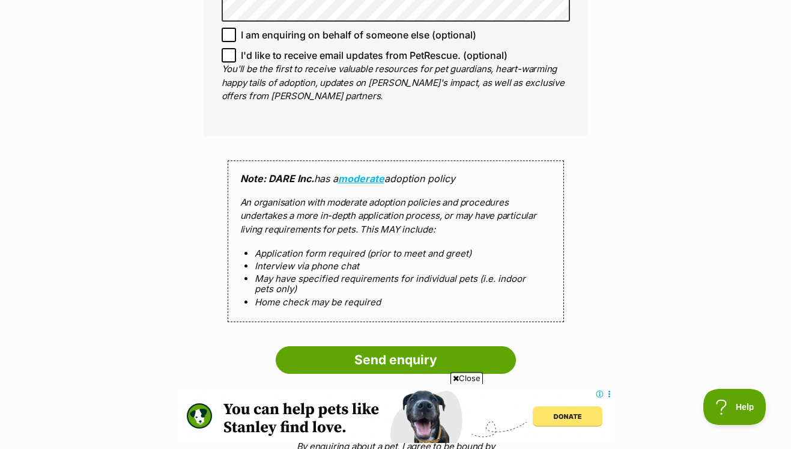
scroll to position [1001, 0]
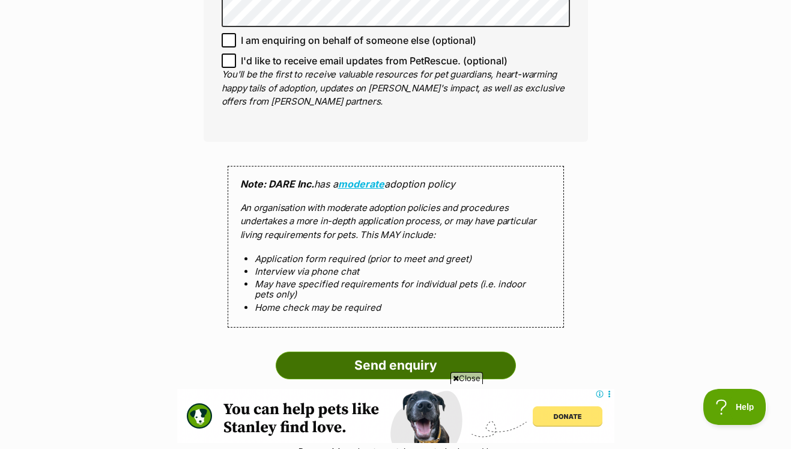
click at [361, 351] on input "Send enquiry" at bounding box center [396, 365] width 240 height 28
